Goal: Task Accomplishment & Management: Complete application form

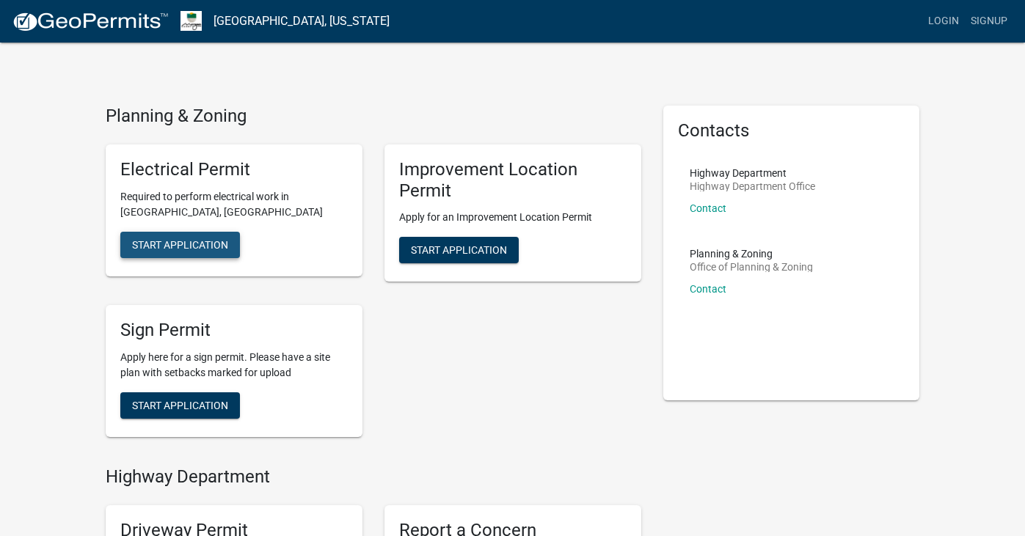
click at [189, 244] on span "Start Application" at bounding box center [180, 244] width 96 height 12
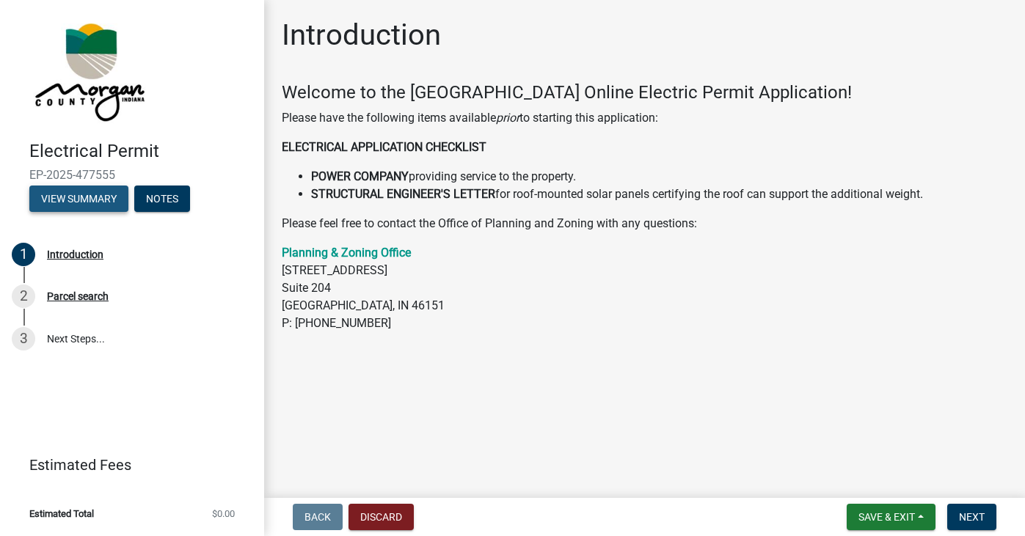
click at [90, 198] on button "View Summary" at bounding box center [78, 199] width 99 height 26
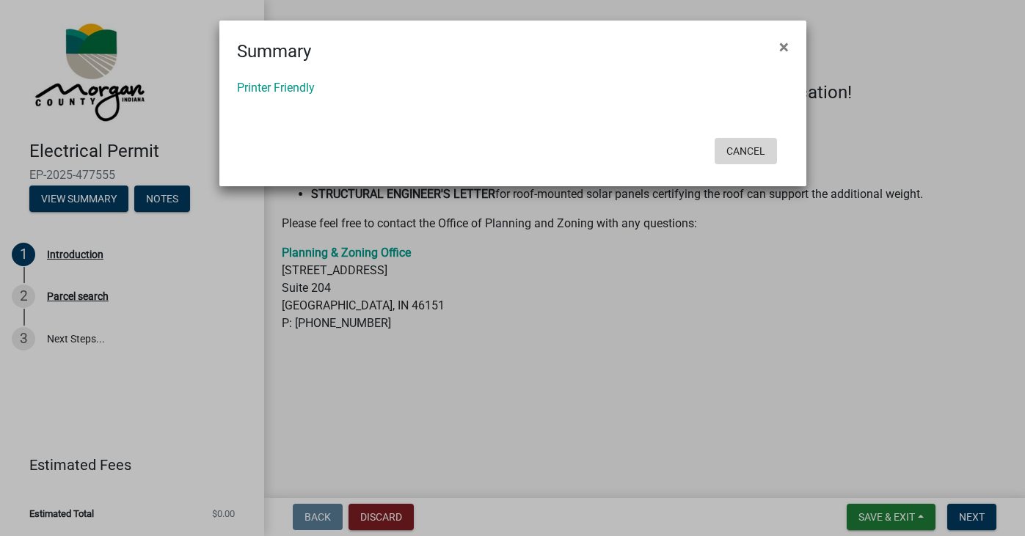
click at [749, 144] on button "Cancel" at bounding box center [745, 151] width 62 height 26
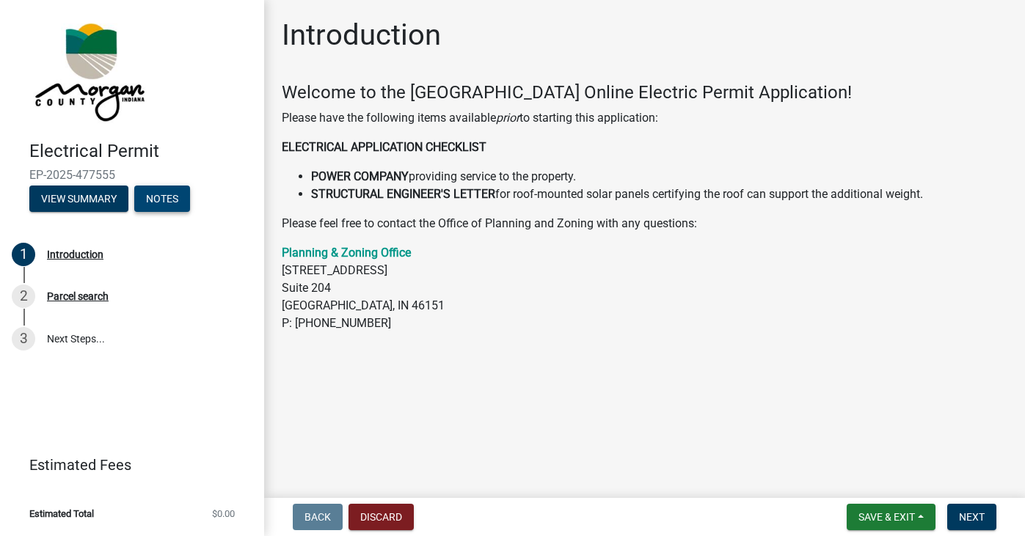
click at [167, 198] on button "Notes" at bounding box center [162, 199] width 56 height 26
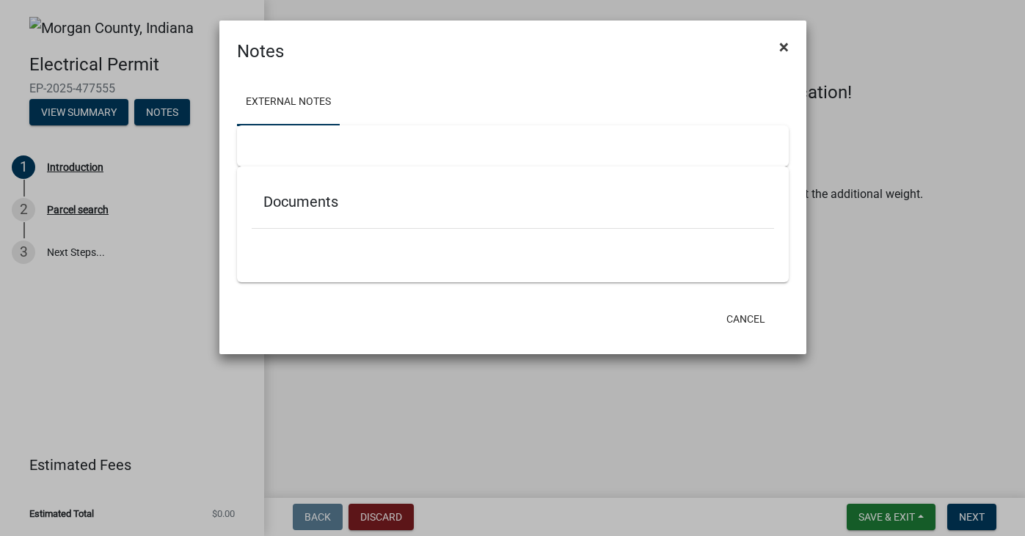
click at [782, 46] on span "×" at bounding box center [784, 47] width 10 height 21
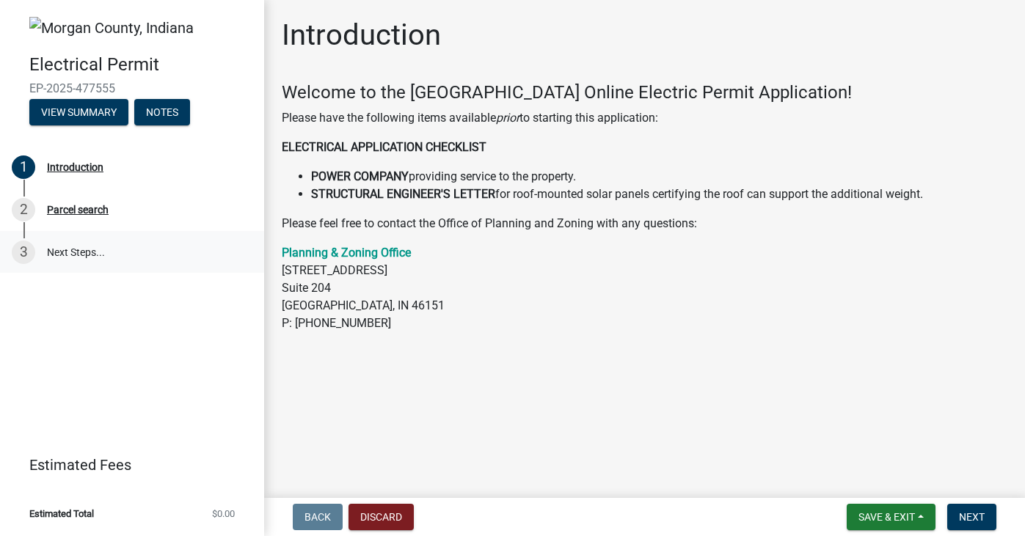
click at [58, 249] on link "3 Next Steps..." at bounding box center [132, 252] width 264 height 43
click at [24, 160] on div "1" at bounding box center [23, 166] width 23 height 23
click at [77, 167] on div "Introduction" at bounding box center [75, 167] width 56 height 10
click at [76, 108] on button "View Summary" at bounding box center [78, 112] width 99 height 26
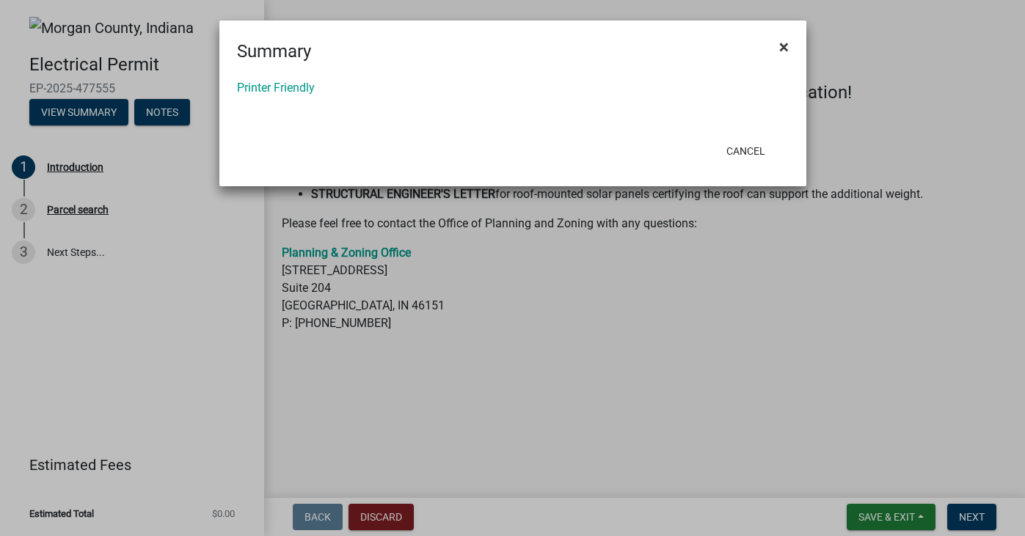
click at [780, 43] on span "×" at bounding box center [784, 47] width 10 height 21
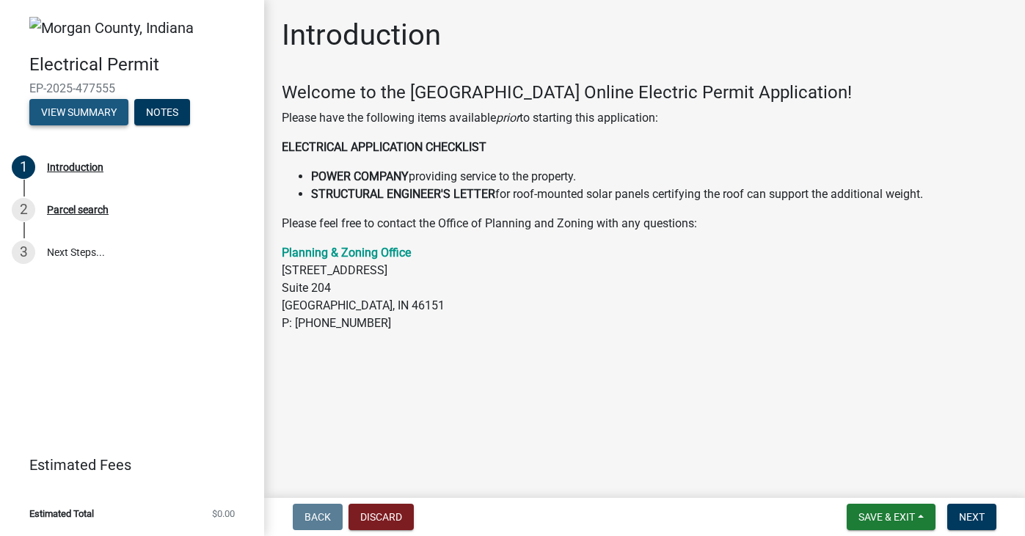
click at [73, 109] on button "View Summary" at bounding box center [78, 112] width 99 height 26
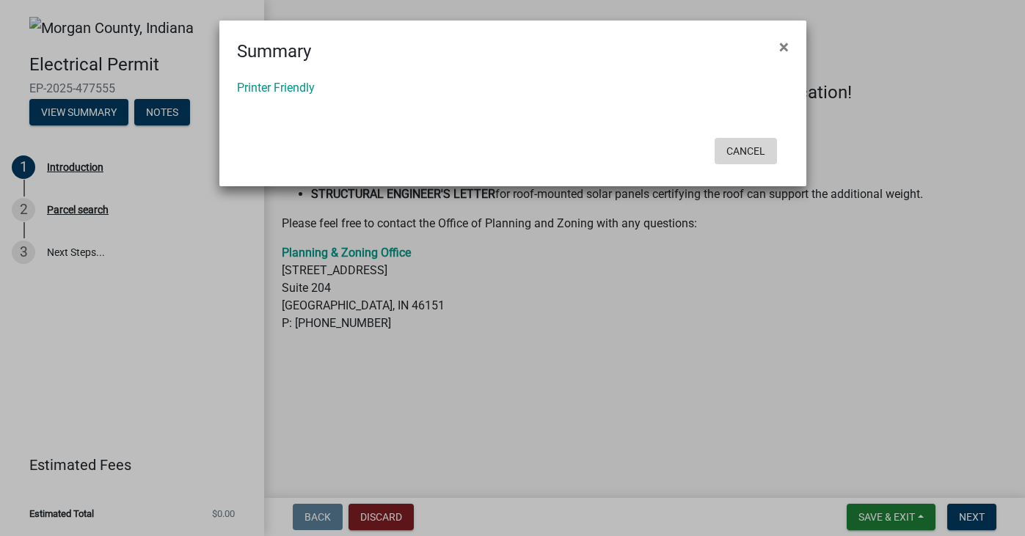
click at [750, 155] on button "Cancel" at bounding box center [745, 151] width 62 height 26
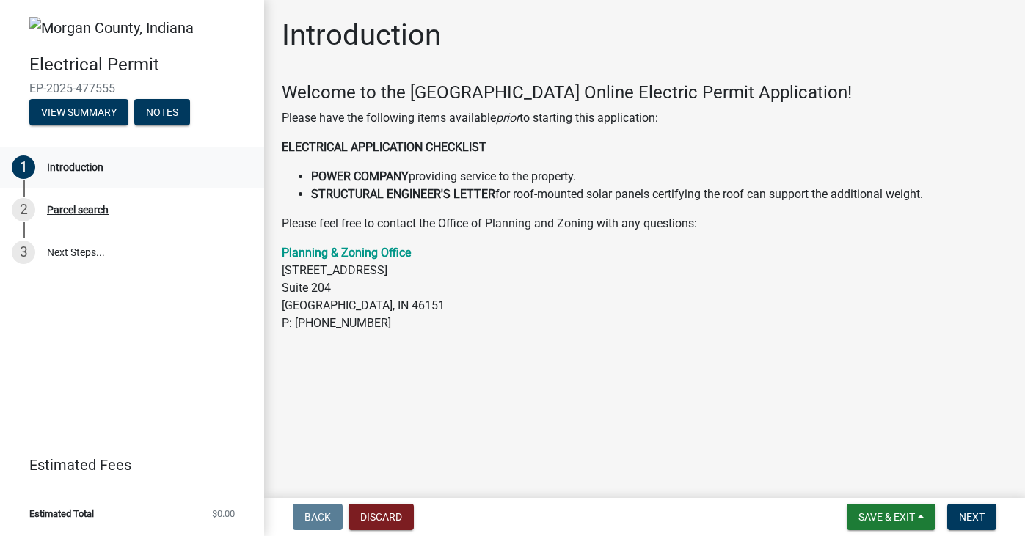
click at [44, 161] on div "1 Introduction" at bounding box center [126, 166] width 229 height 23
click at [57, 209] on div "Parcel search" at bounding box center [78, 210] width 62 height 10
click at [25, 207] on div "2" at bounding box center [23, 209] width 23 height 23
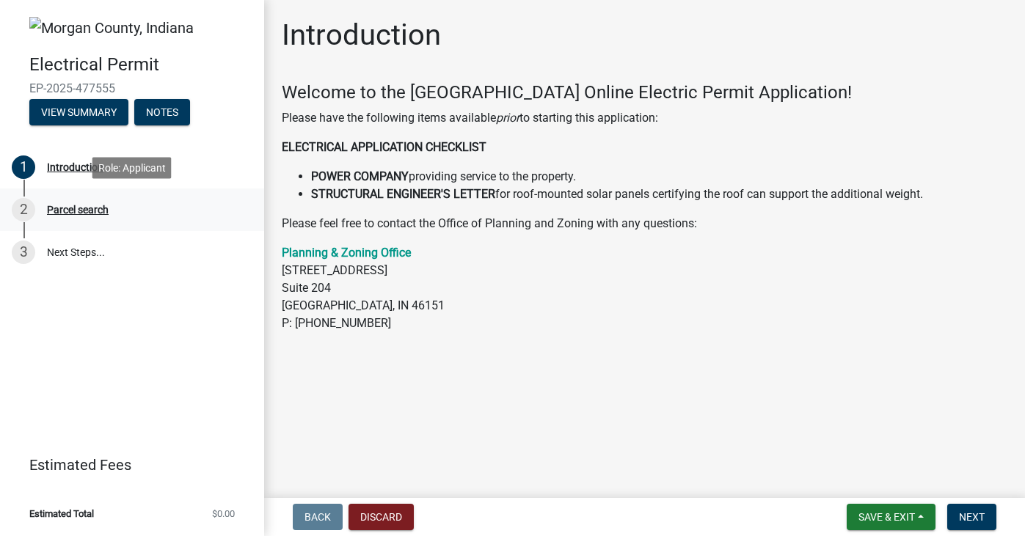
click at [83, 208] on div "Parcel search" at bounding box center [78, 210] width 62 height 10
click at [23, 163] on div "1" at bounding box center [23, 166] width 23 height 23
click at [85, 206] on div "Parcel search" at bounding box center [78, 210] width 62 height 10
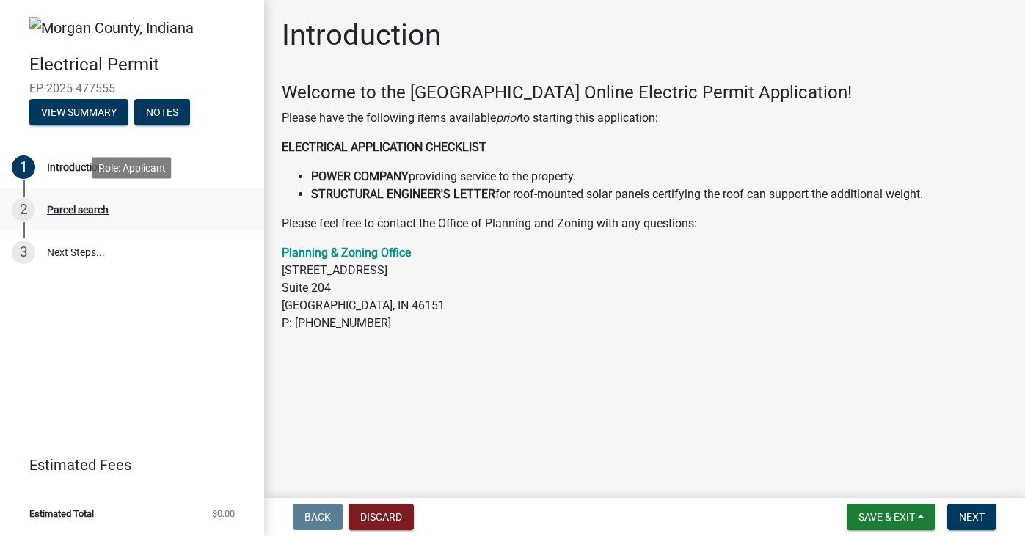
click at [23, 211] on div "2" at bounding box center [23, 209] width 23 height 23
click at [25, 248] on div "3" at bounding box center [23, 252] width 23 height 23
click at [82, 25] on img at bounding box center [111, 28] width 164 height 22
click at [83, 26] on img at bounding box center [111, 28] width 164 height 22
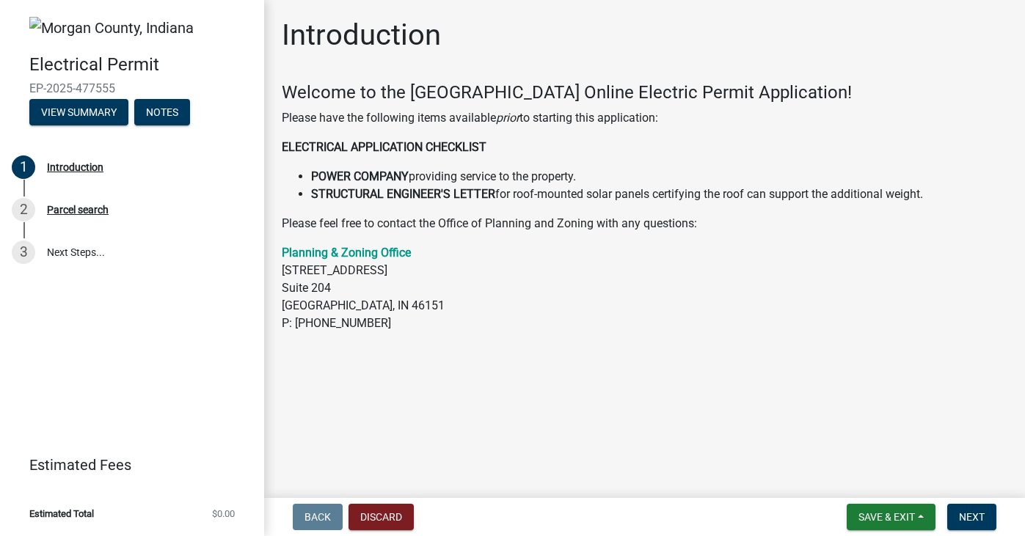
click at [83, 26] on img at bounding box center [111, 28] width 164 height 22
click at [175, 115] on button "Notes" at bounding box center [162, 112] width 56 height 26
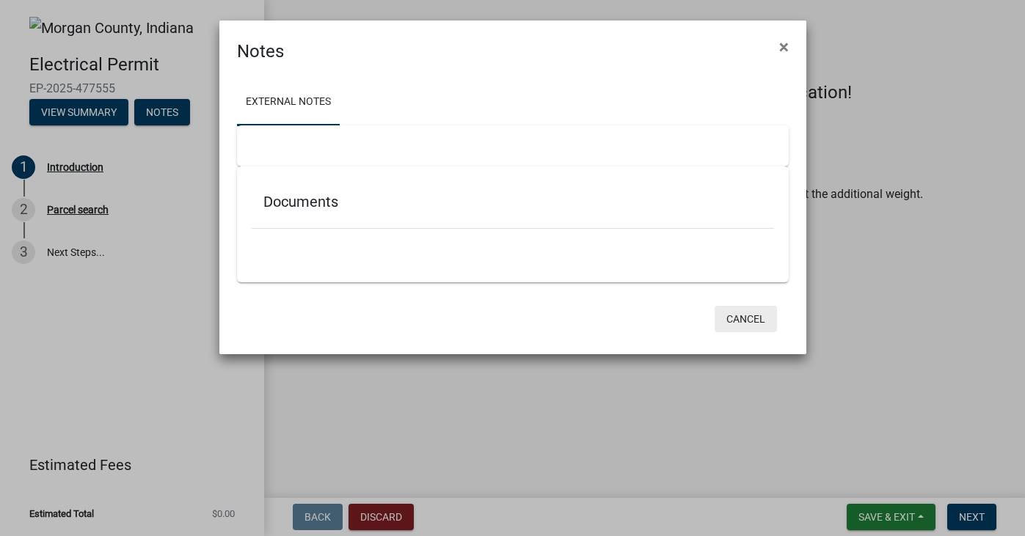
click at [735, 320] on button "Cancel" at bounding box center [745, 319] width 62 height 26
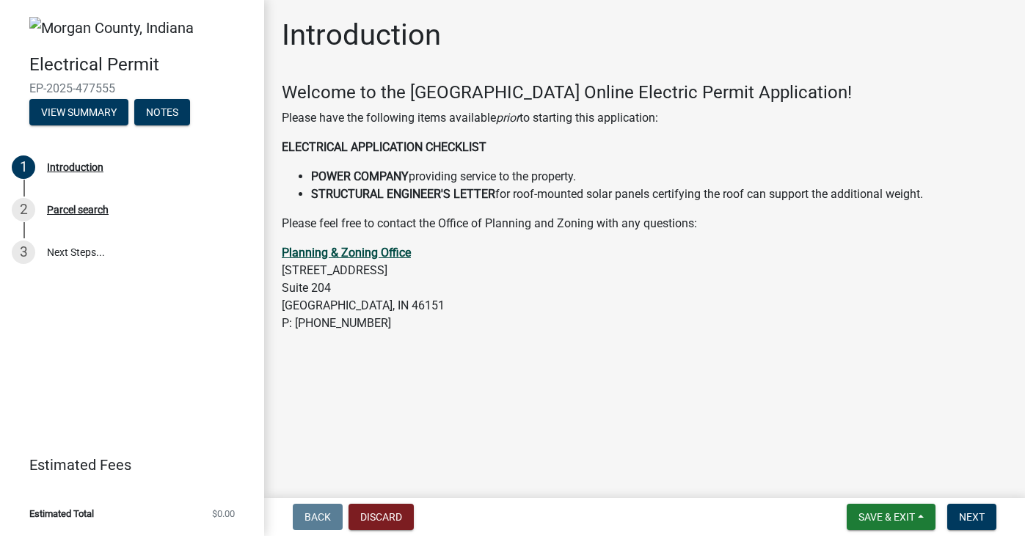
click at [389, 252] on strong "Planning & Zoning Office" at bounding box center [346, 253] width 129 height 14
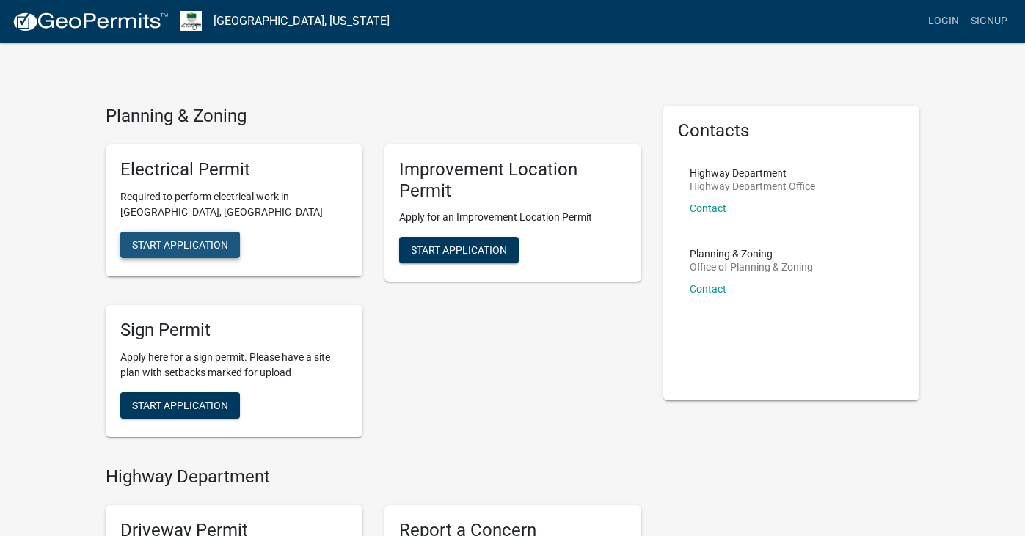
click at [203, 243] on span "Start Application" at bounding box center [180, 244] width 96 height 12
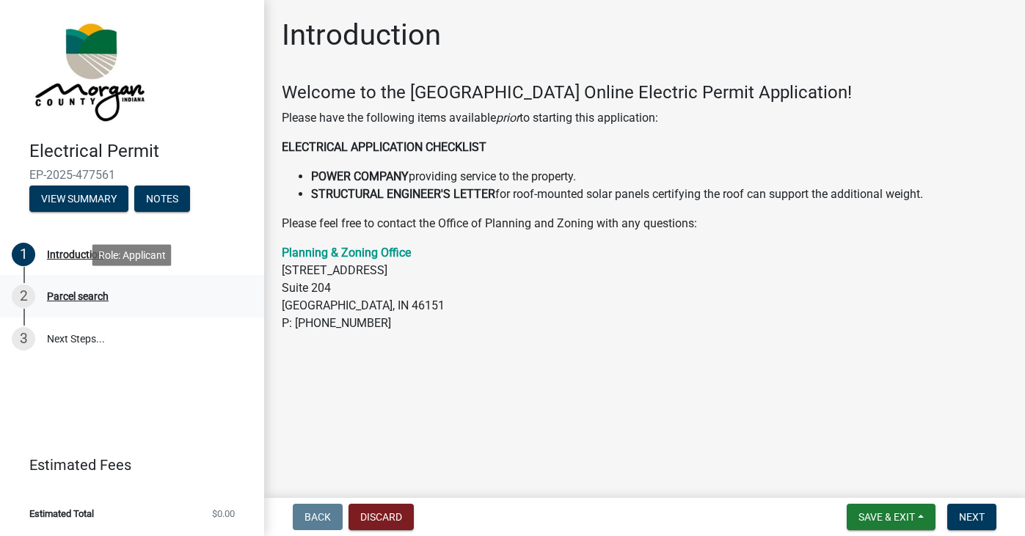
click at [109, 294] on div "Parcel search" at bounding box center [78, 296] width 62 height 10
click at [26, 293] on div "2" at bounding box center [23, 296] width 23 height 23
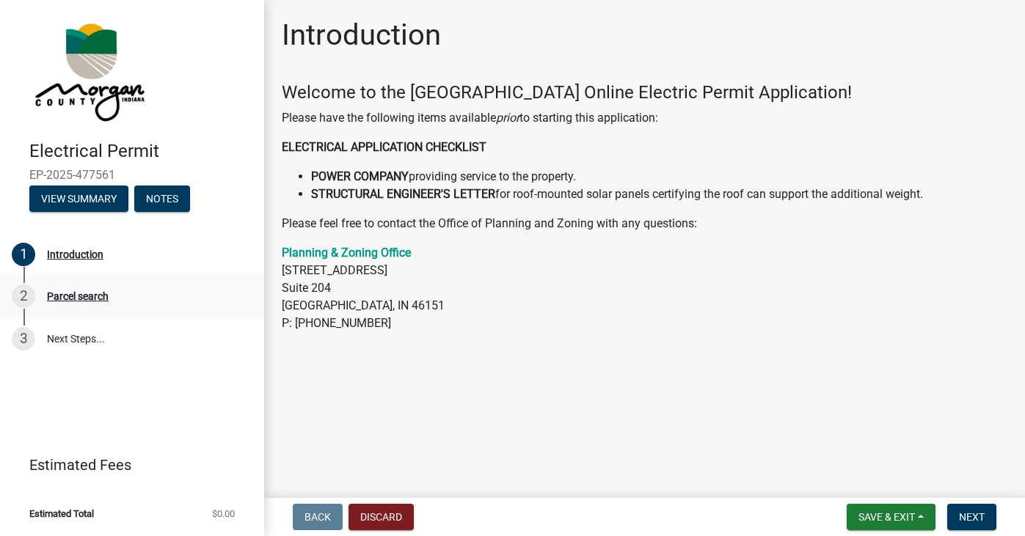
click at [26, 293] on div "2" at bounding box center [23, 296] width 23 height 23
click at [966, 516] on span "Next" at bounding box center [972, 517] width 26 height 12
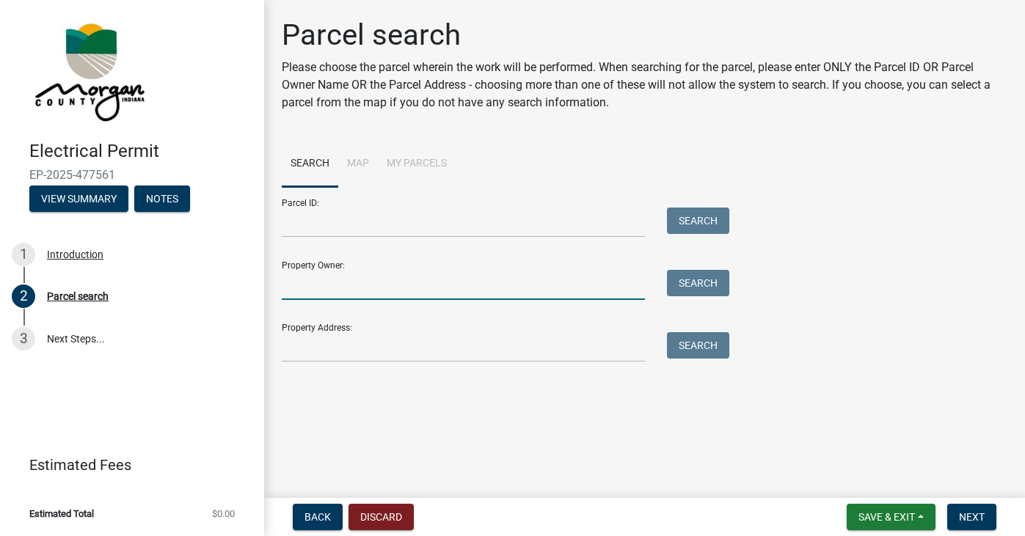
click at [487, 277] on input "Property Owner:" at bounding box center [463, 285] width 363 height 30
type input "j"
click at [487, 277] on input "Jennifer" at bounding box center [463, 285] width 363 height 30
click at [455, 290] on input "Jennifer" at bounding box center [463, 285] width 363 height 30
type input "Jennifer Wyatt"
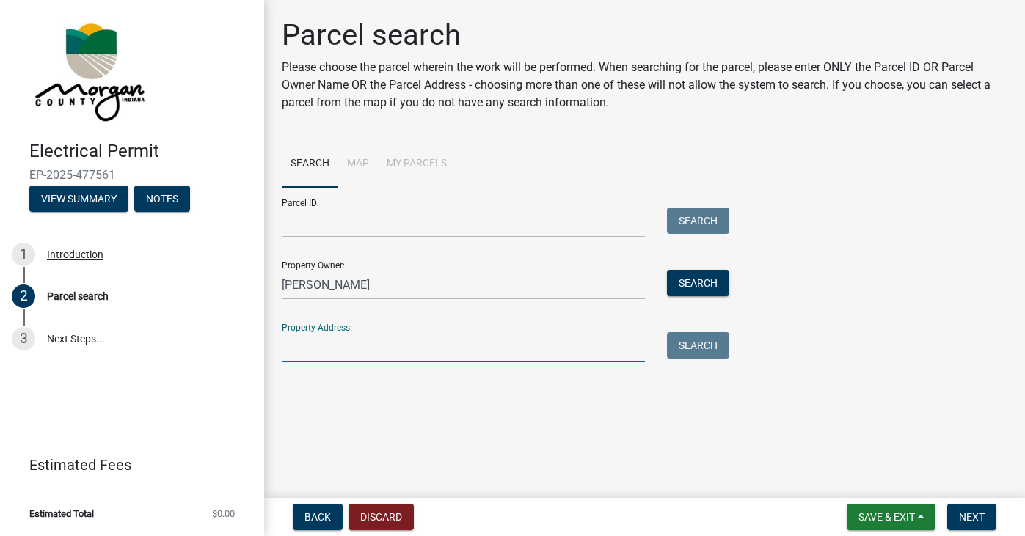
click at [447, 338] on input "Property Address:" at bounding box center [463, 347] width 363 height 30
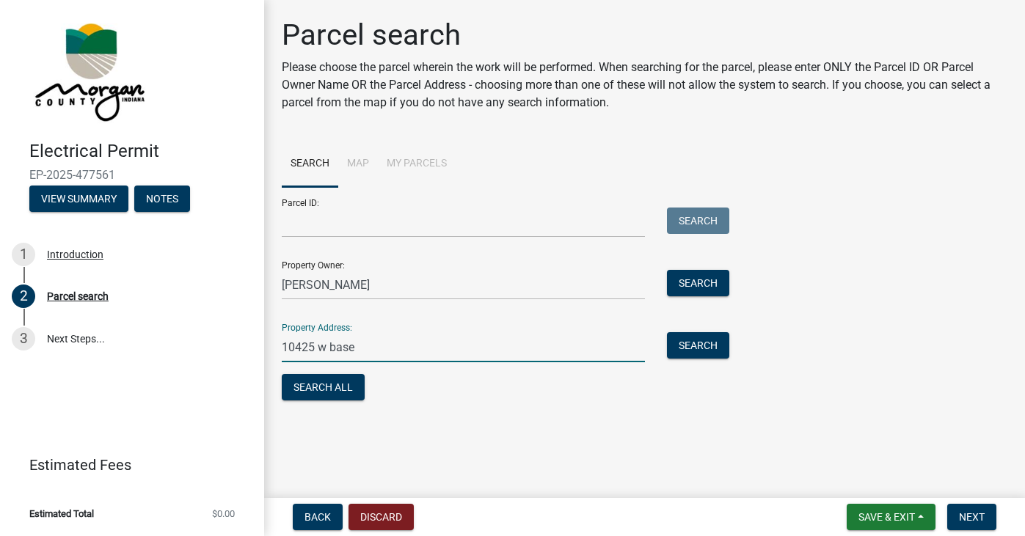
click at [326, 349] on input "10425 w base" at bounding box center [463, 347] width 363 height 30
click at [339, 346] on input "10425 W base" at bounding box center [463, 347] width 363 height 30
click at [367, 347] on input "10425 W Base" at bounding box center [463, 347] width 363 height 30
type input "10425 W Base Line Rd Paragon IN 46166"
click at [967, 516] on span "Next" at bounding box center [972, 517] width 26 height 12
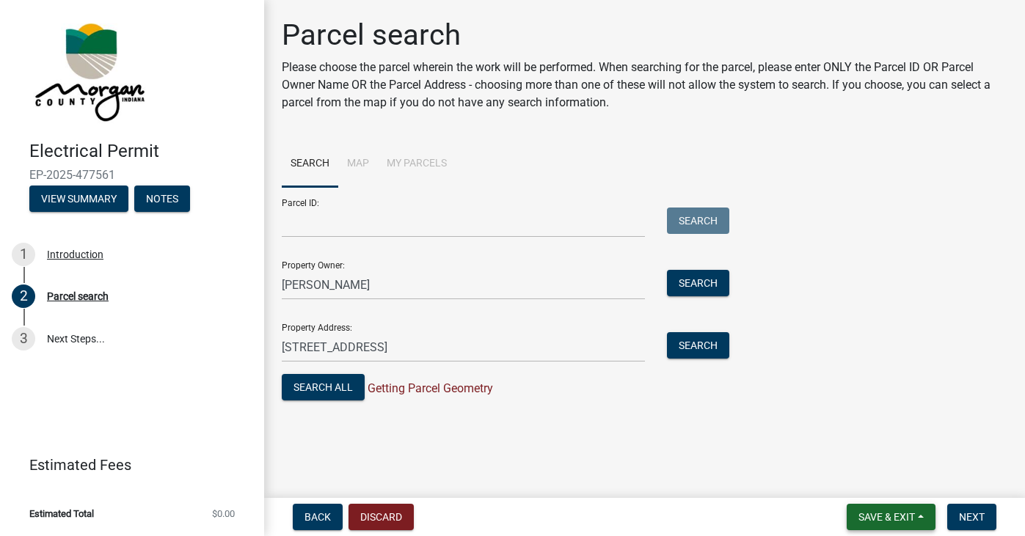
click at [872, 519] on span "Save & Exit" at bounding box center [886, 517] width 56 height 12
click at [481, 220] on input "Parcel ID:" at bounding box center [463, 223] width 363 height 30
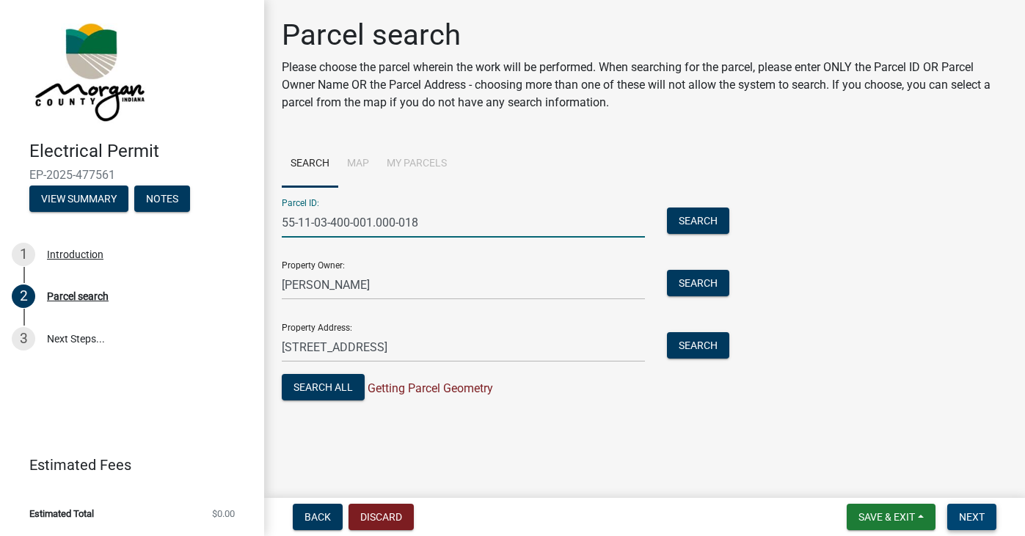
type input "55-11-03-400-001.000-018"
click at [978, 516] on span "Next" at bounding box center [972, 517] width 26 height 12
click at [311, 383] on button "Search All" at bounding box center [323, 387] width 83 height 26
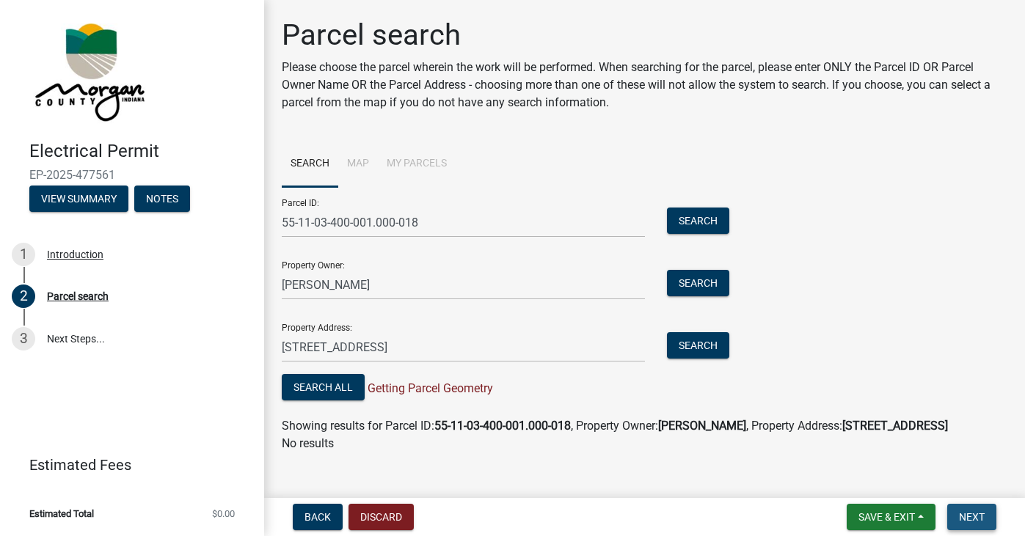
click at [980, 516] on span "Next" at bounding box center [972, 517] width 26 height 12
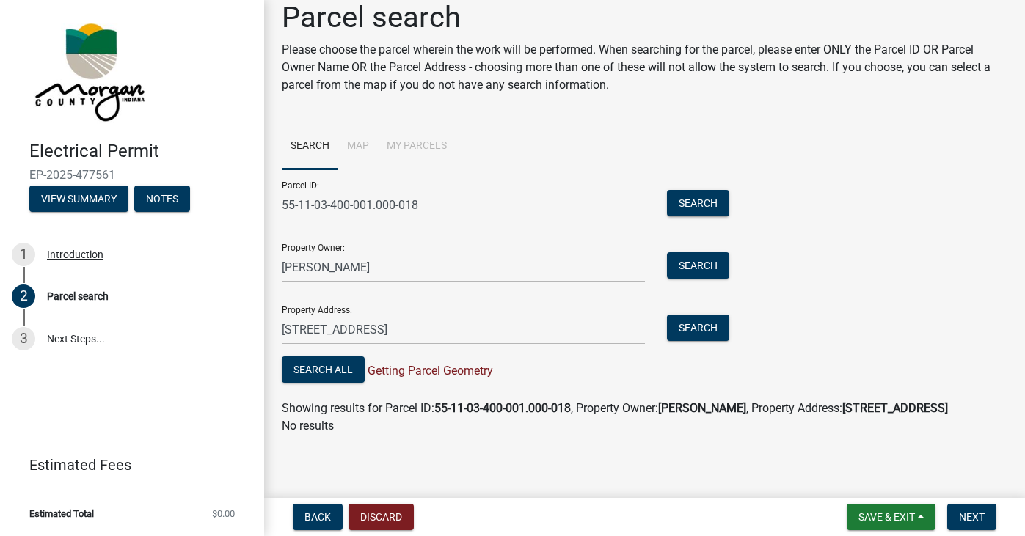
scroll to position [35, 0]
click at [975, 517] on span "Next" at bounding box center [972, 517] width 26 height 12
click at [516, 315] on input "10425 W Base Line Rd Paragon IN 46166" at bounding box center [463, 330] width 363 height 30
type input "1"
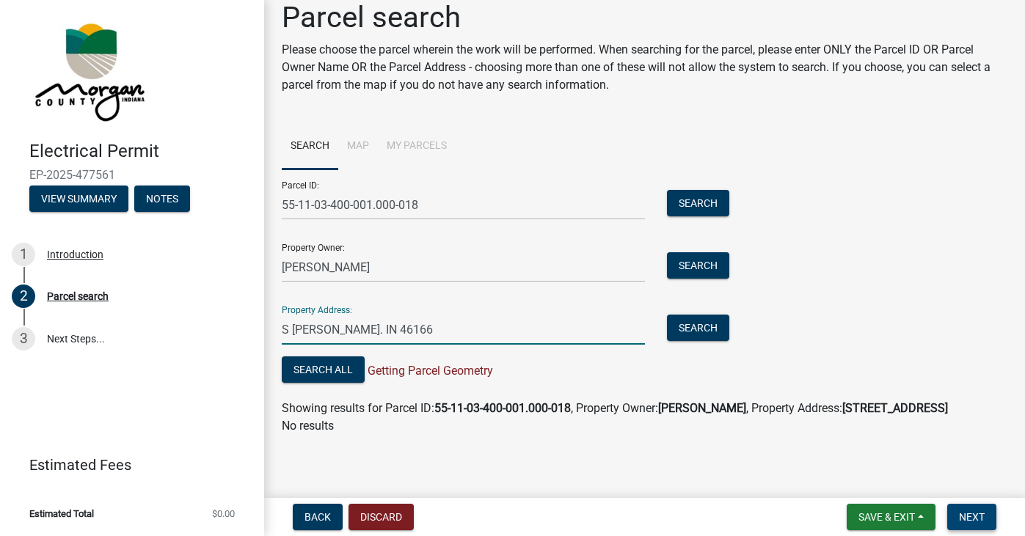
type input "S Waggoner Rd. IN 46166"
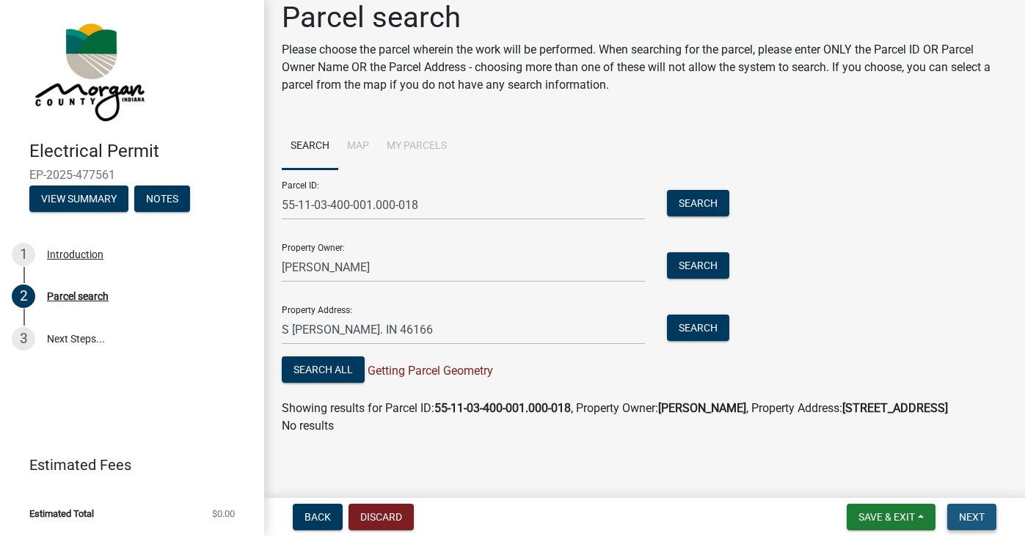
click at [962, 514] on span "Next" at bounding box center [972, 517] width 26 height 12
click at [971, 517] on span "Next" at bounding box center [972, 517] width 26 height 12
click at [699, 315] on button "Search" at bounding box center [698, 328] width 62 height 26
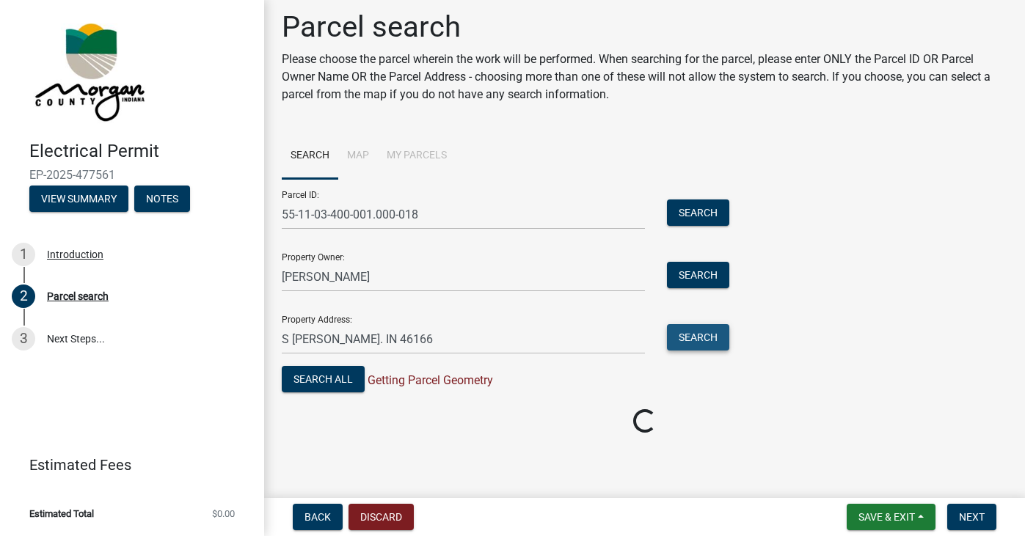
scroll to position [8, 0]
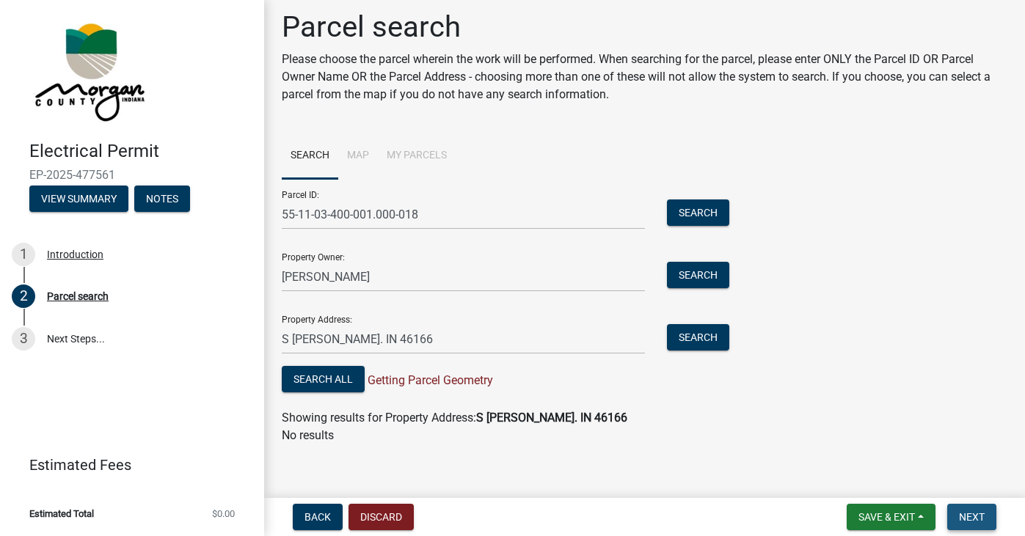
click at [961, 513] on span "Next" at bounding box center [972, 517] width 26 height 12
click at [25, 333] on div "3" at bounding box center [23, 338] width 23 height 23
click at [692, 337] on button "Search" at bounding box center [698, 337] width 62 height 26
click at [327, 380] on button "Search All" at bounding box center [323, 379] width 83 height 26
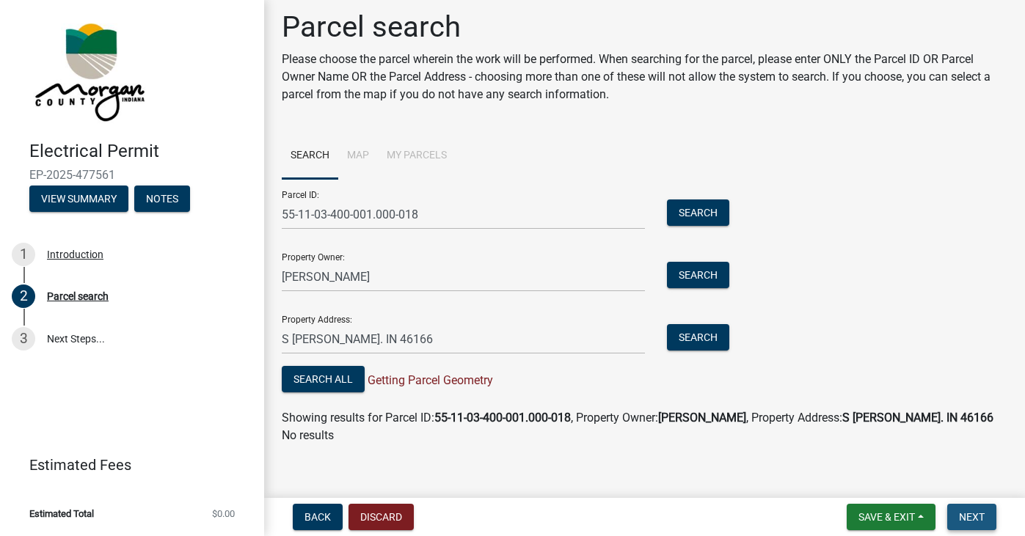
click at [968, 512] on span "Next" at bounding box center [972, 517] width 26 height 12
click at [962, 515] on span "Next" at bounding box center [972, 517] width 26 height 12
click at [973, 526] on button "Next" at bounding box center [971, 517] width 49 height 26
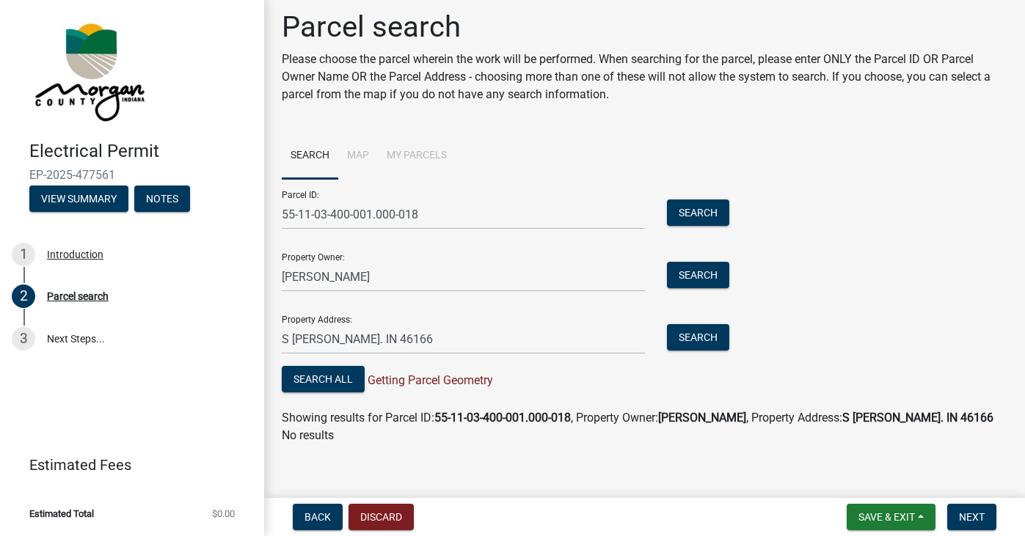
click at [478, 384] on span "Getting Parcel Geometry" at bounding box center [429, 380] width 128 height 14
click at [340, 374] on button "Search All" at bounding box center [323, 379] width 83 height 26
